Goal: Contribute content: Add original content to the website for others to see

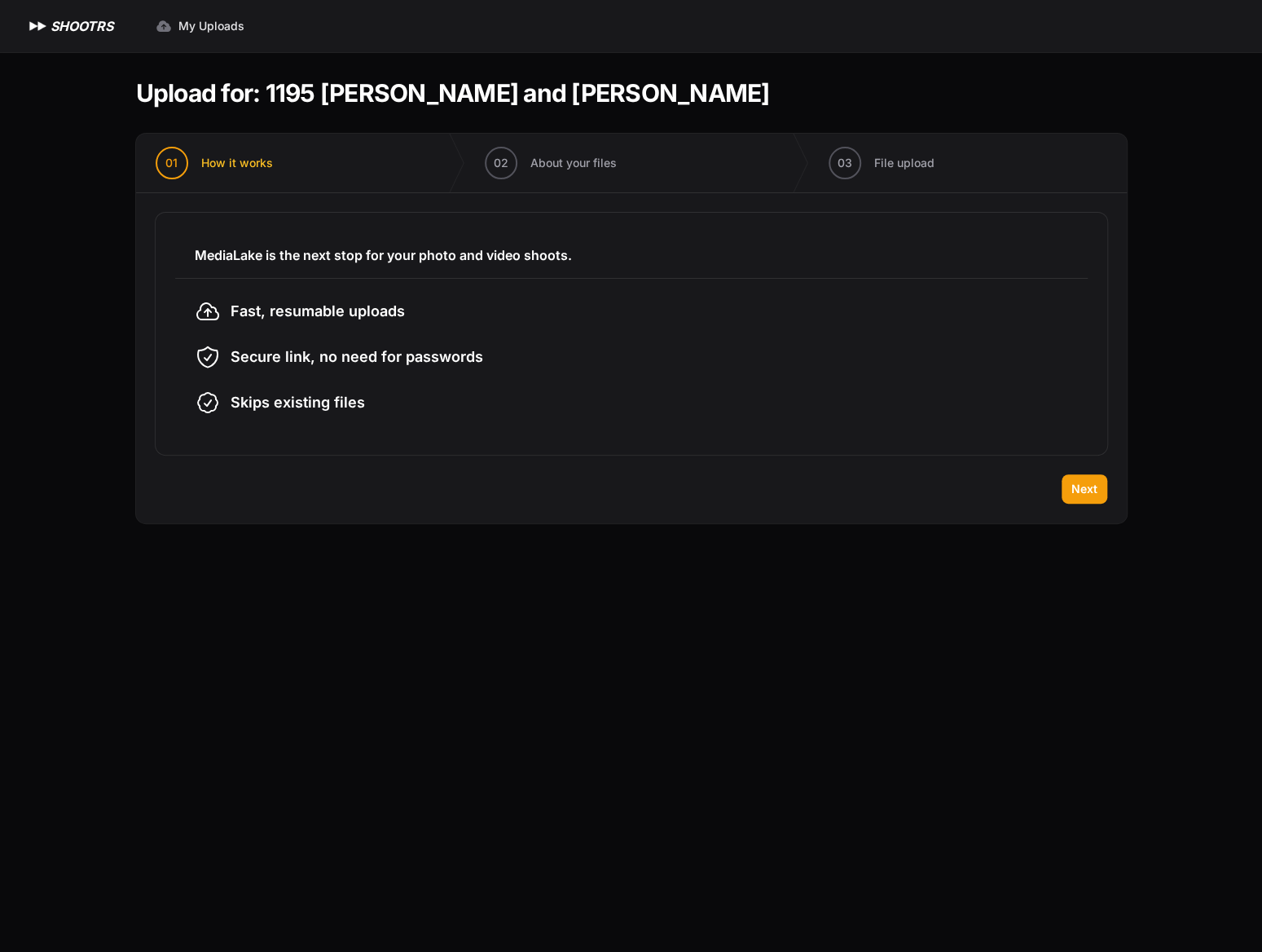
click at [565, 345] on li "Secure link, no need for passwords" at bounding box center [631, 357] width 873 height 26
click at [1088, 490] on span "Next" at bounding box center [1084, 488] width 26 height 17
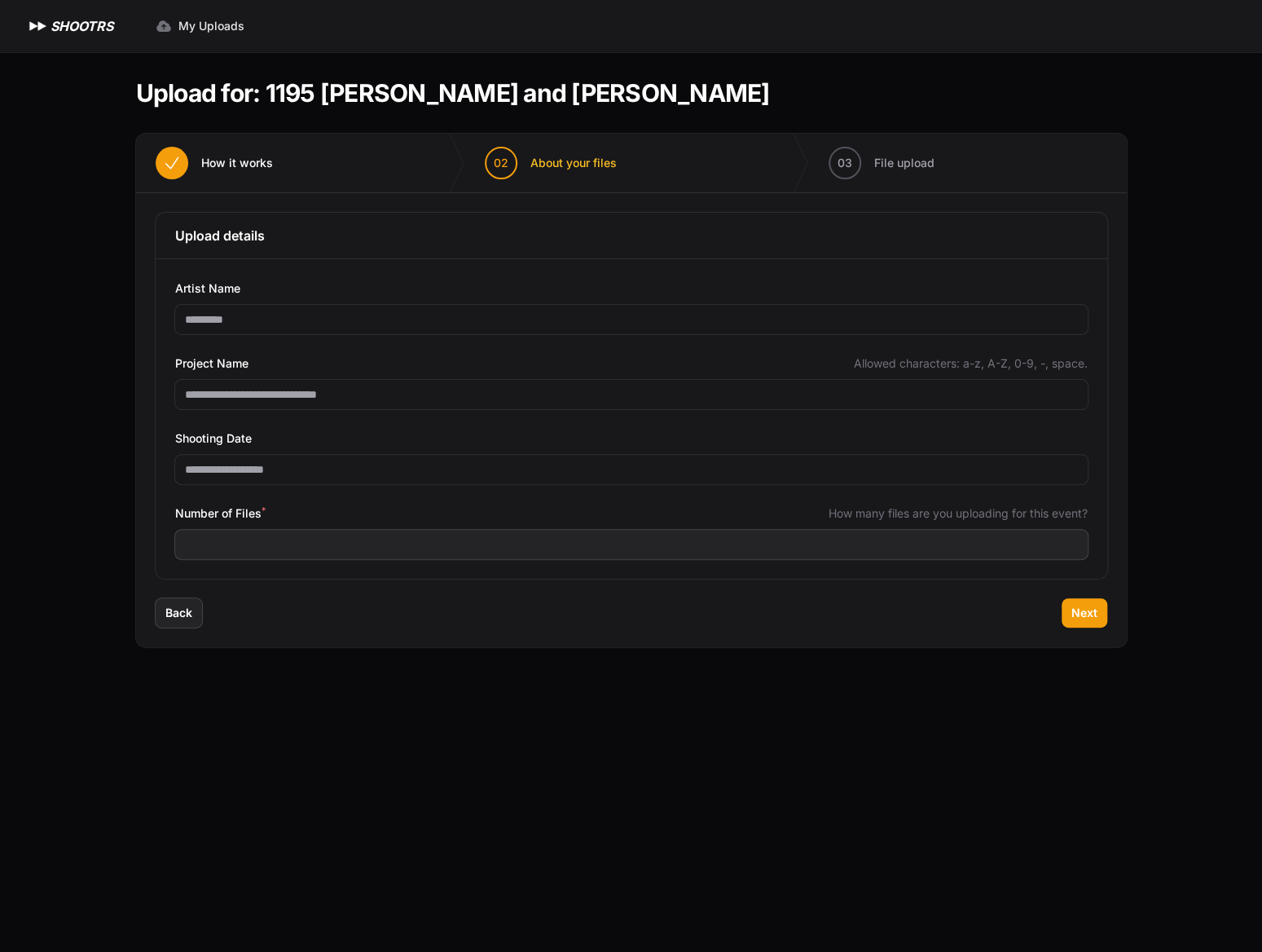
drag, startPoint x: 694, startPoint y: 683, endPoint x: 667, endPoint y: 648, distance: 44.2
click at [694, 683] on main "Upload for: 1195 [PERSON_NAME] and [PERSON_NAME] 01 How it works" at bounding box center [631, 501] width 1043 height 899
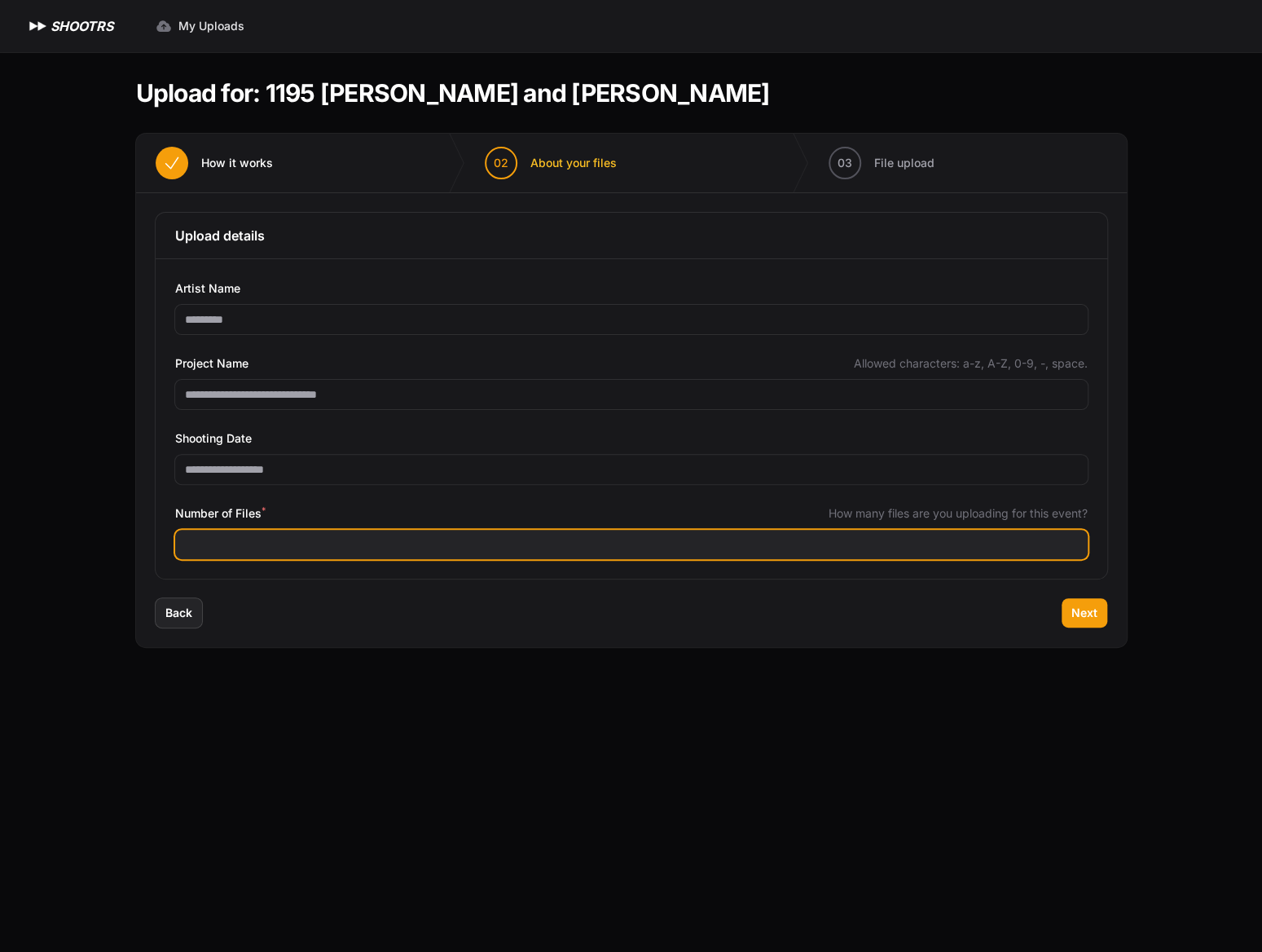
click at [266, 544] on input "Number of Files *" at bounding box center [631, 543] width 912 height 29
type input "****"
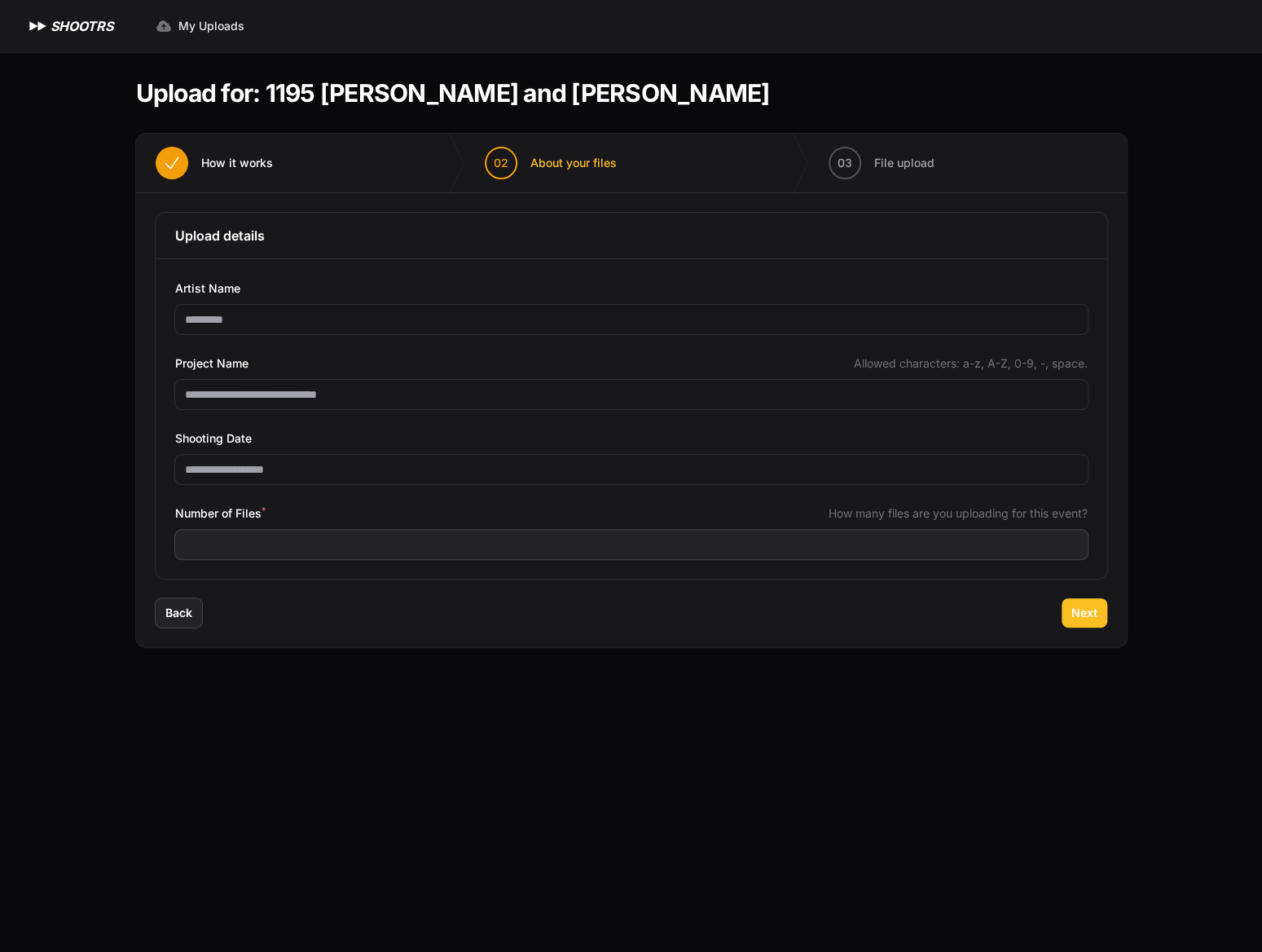
click at [1084, 611] on span "Next" at bounding box center [1084, 613] width 26 height 17
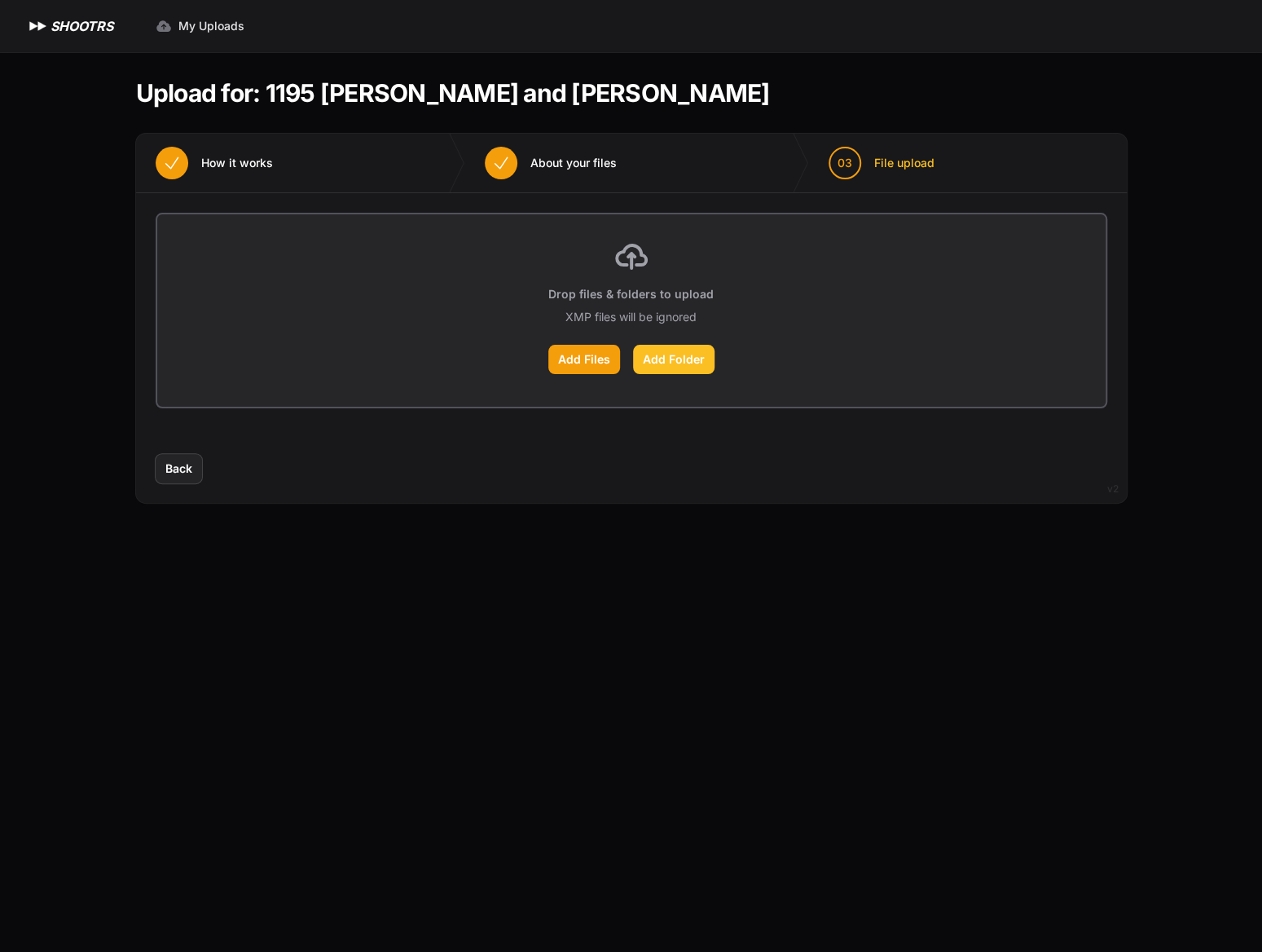
click at [671, 357] on label "Add Folder" at bounding box center [673, 359] width 82 height 29
click at [0, 0] on input "Add Folder" at bounding box center [0, 0] width 0 height 0
